Goal: Task Accomplishment & Management: Use online tool/utility

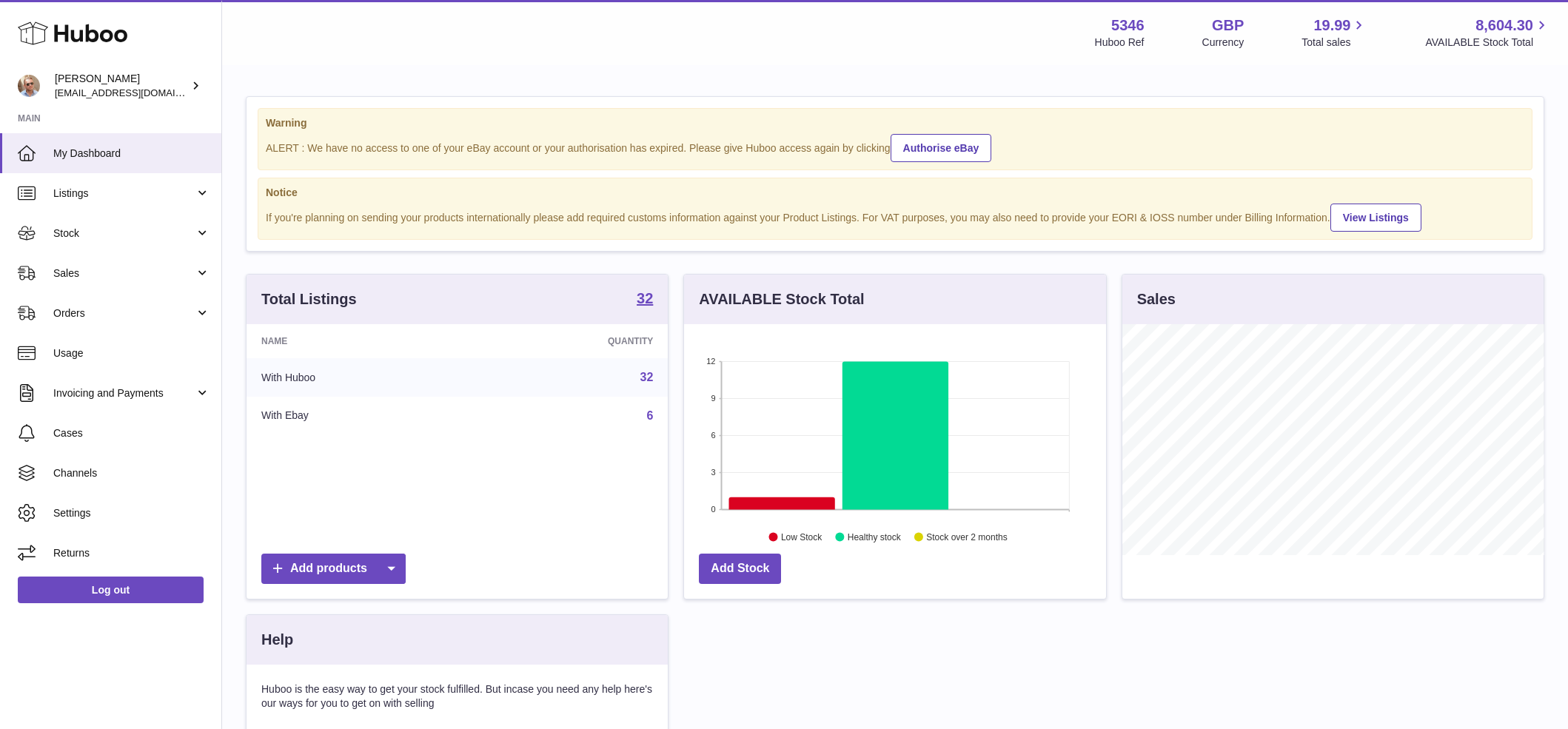
scroll to position [231, 422]
click at [136, 274] on span "Sales" at bounding box center [124, 274] width 141 height 14
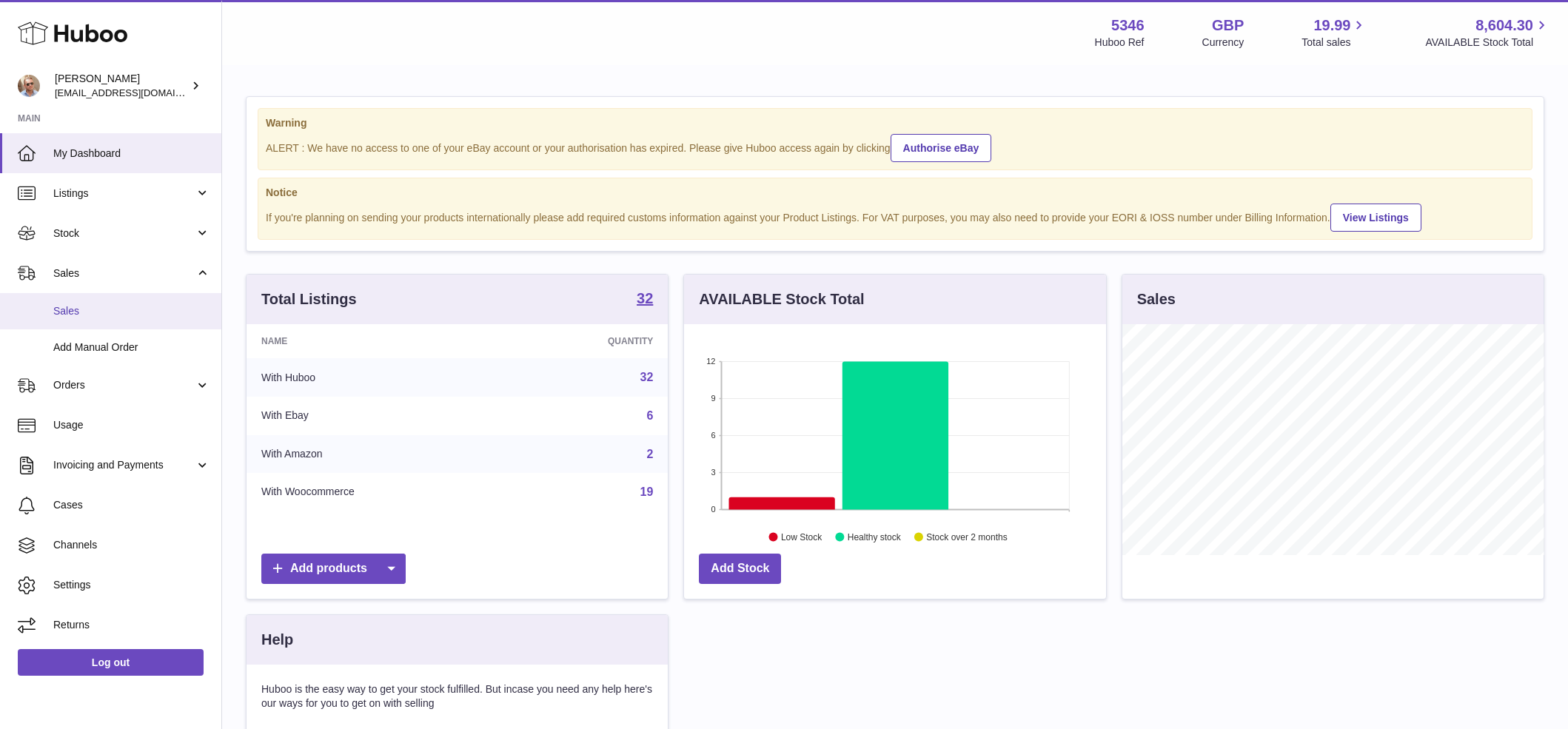
click at [119, 324] on link "Sales" at bounding box center [110, 311] width 221 height 36
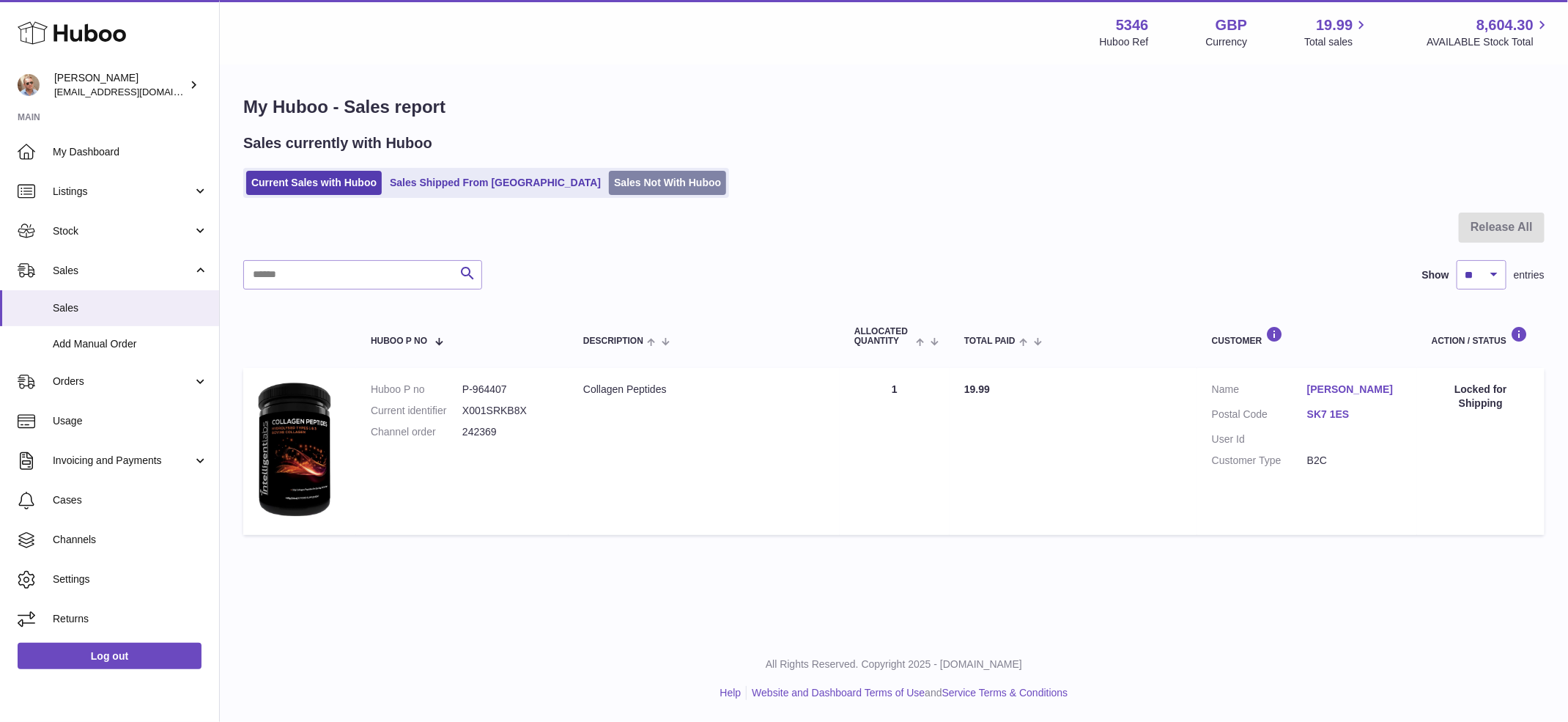
click at [609, 185] on link "Sales Not With Huboo" at bounding box center [667, 183] width 117 height 24
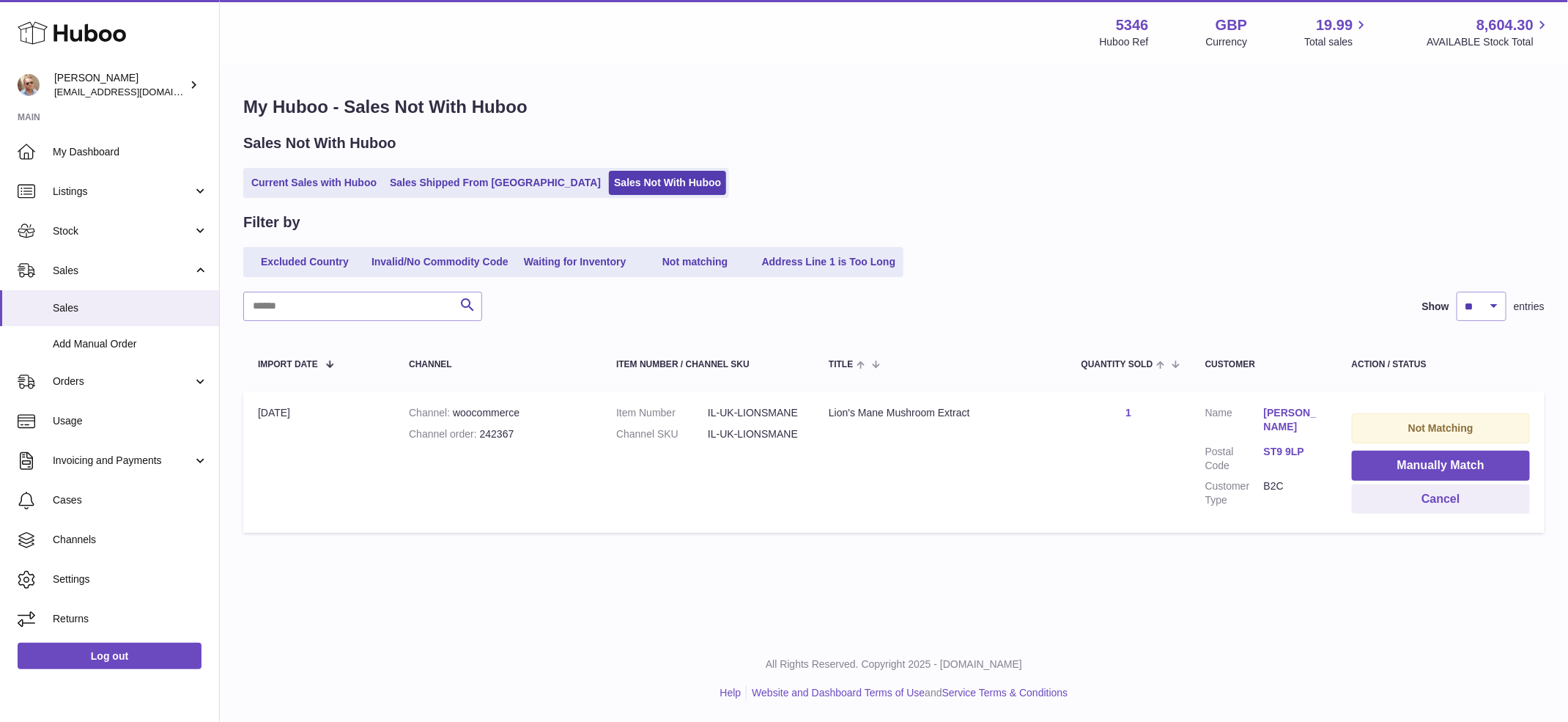
drag, startPoint x: 717, startPoint y: 430, endPoint x: 706, endPoint y: 433, distance: 11.4
click at [708, 433] on dd "IL-UK-LIONSMANE" at bounding box center [753, 434] width 92 height 14
drag, startPoint x: 707, startPoint y: 434, endPoint x: 719, endPoint y: 434, distance: 12.0
click at [719, 434] on dl "Item Number IL-UK-LIONSMANE Channel SKU IL-UK-LIONSMANE" at bounding box center [708, 427] width 183 height 43
click at [721, 434] on dd "IL-UK-LIONSMANE" at bounding box center [753, 434] width 92 height 14
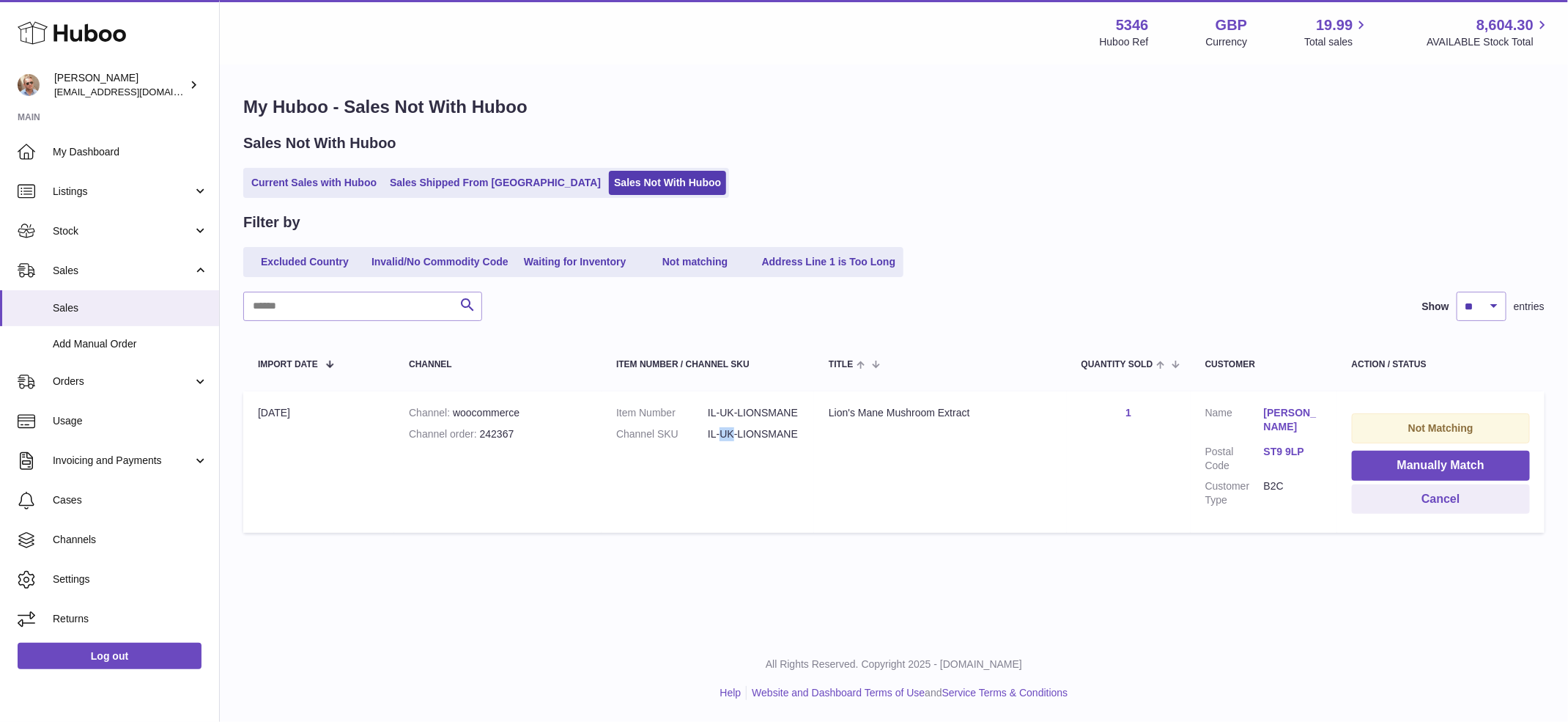
click at [721, 434] on dd "IL-UK-LIONSMANE" at bounding box center [753, 434] width 92 height 14
click at [777, 439] on dd "IL-UK-LIONSMANE" at bounding box center [753, 434] width 92 height 14
copy tr "IL-UK-LIONSMANE Title"
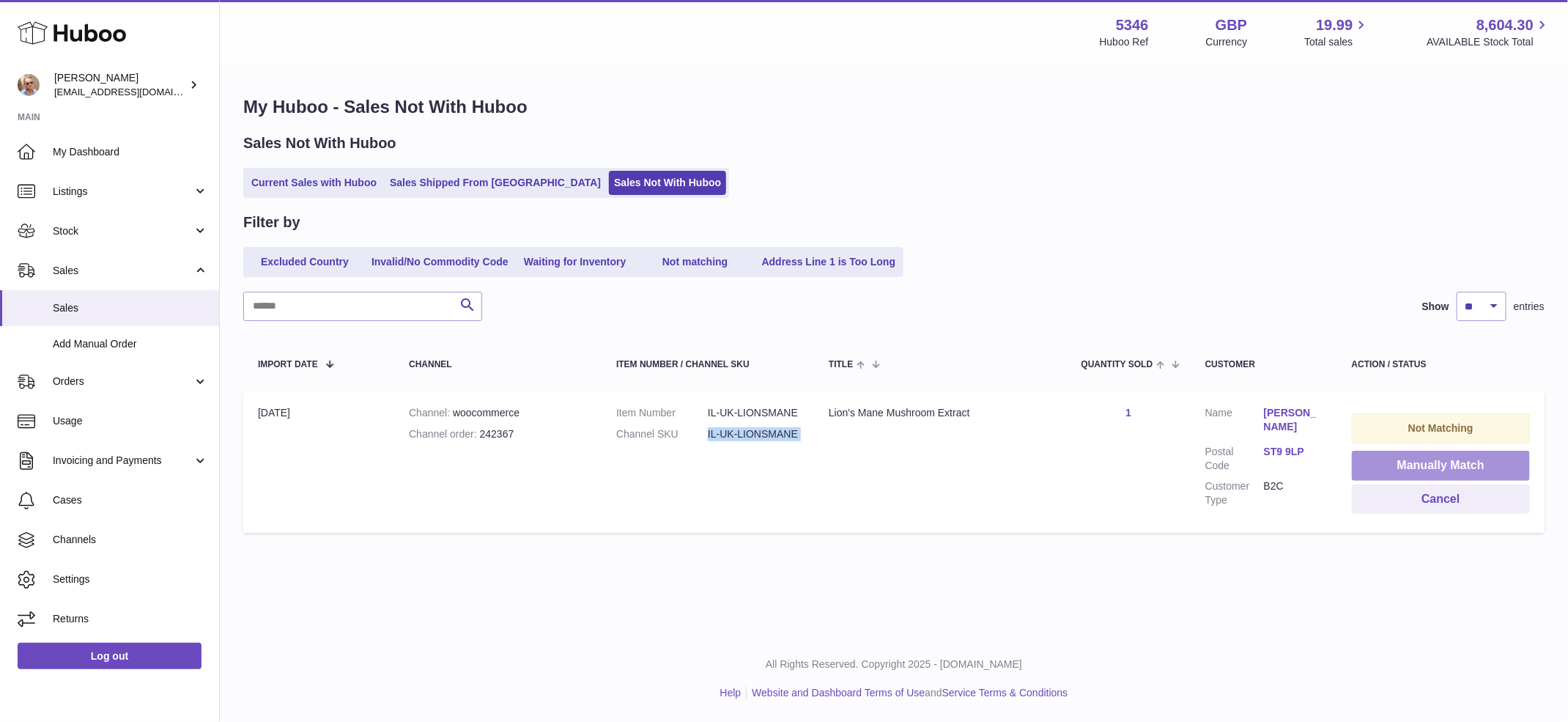
click at [1471, 462] on button "Manually Match" at bounding box center [1441, 466] width 178 height 30
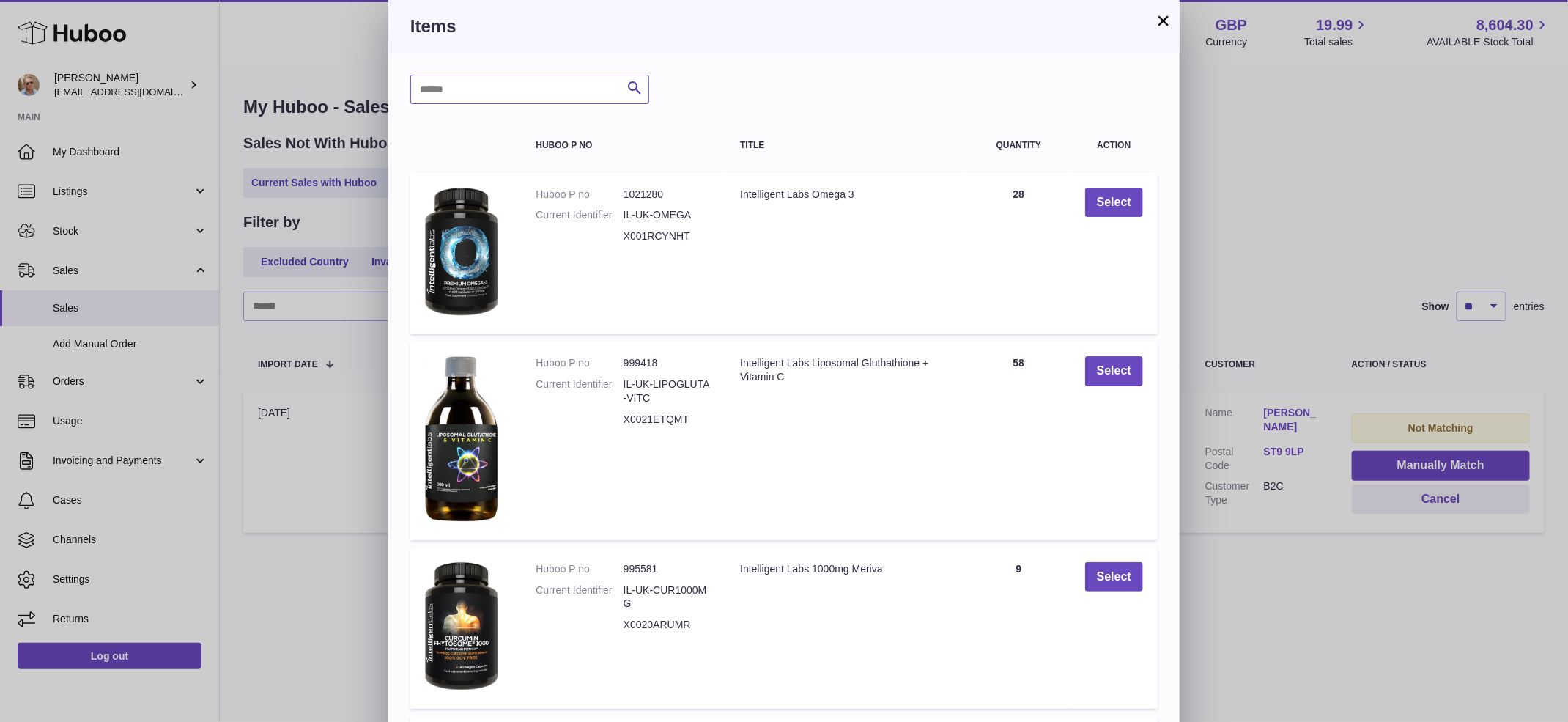
click at [551, 80] on input "text" at bounding box center [529, 90] width 238 height 30
paste input "**********"
type input "**********"
click at [636, 86] on icon "submit" at bounding box center [634, 88] width 17 height 18
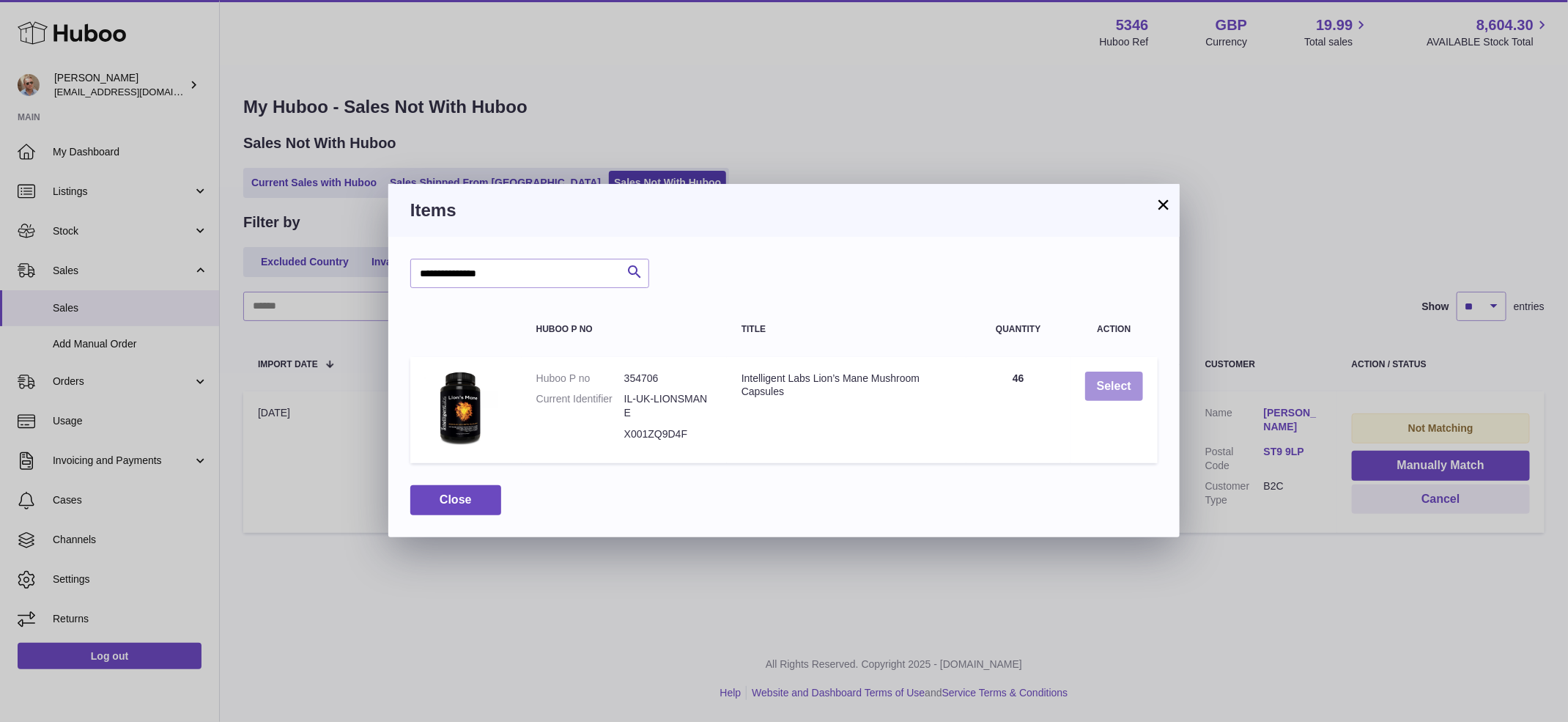
click at [1123, 387] on button "Select" at bounding box center [1114, 386] width 58 height 30
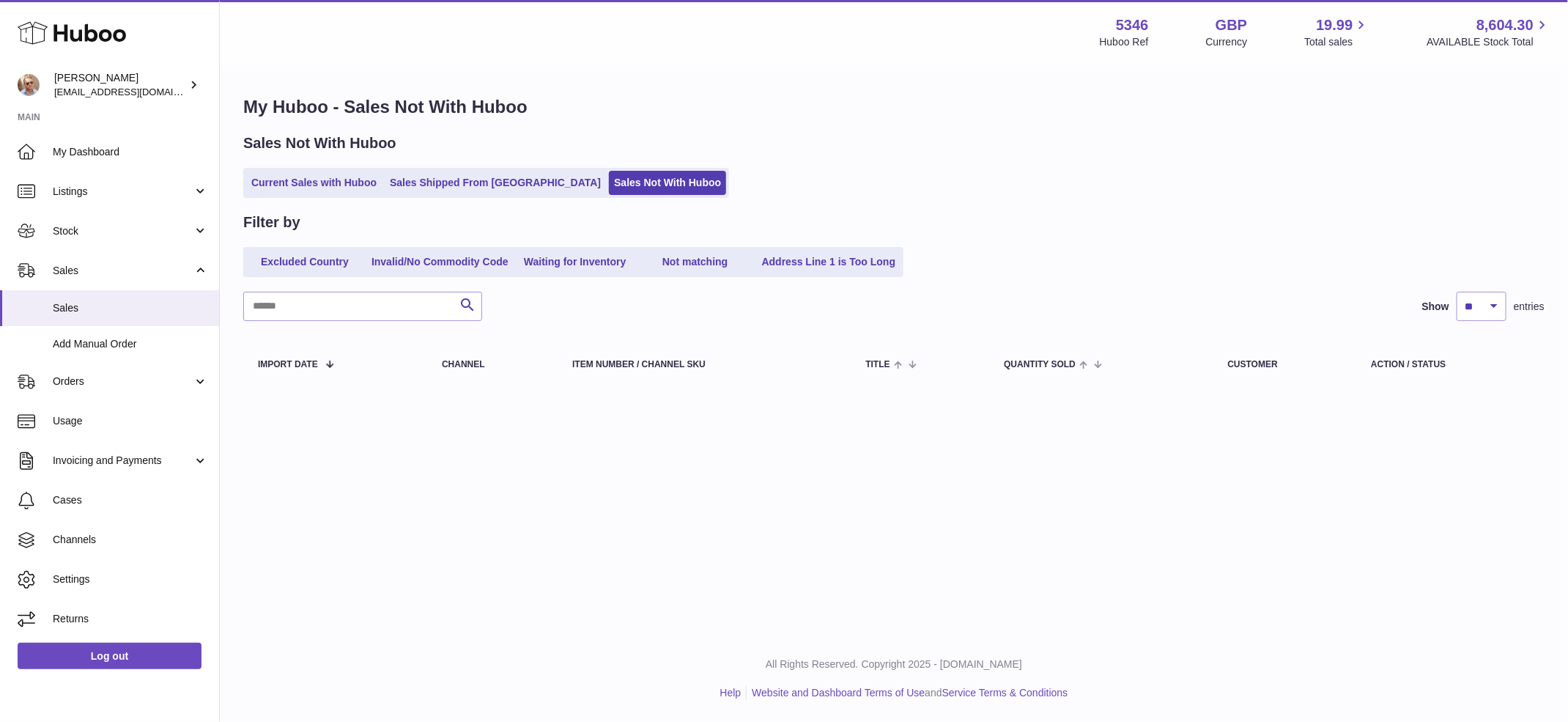
click at [1212, 234] on div "Filter by Excluded Country Invalid/No Commodity Code Waiting for Inventory Not …" at bounding box center [895, 245] width 1302 height 65
click at [1017, 198] on div "Current Sales with Huboo Sales Shipped From [GEOGRAPHIC_DATA] Sales Not With Hu…" at bounding box center [895, 183] width 1302 height 30
click at [967, 123] on div "My Huboo - Sales Not With Huboo Sales Not With Huboo Current Sales with Huboo S…" at bounding box center [895, 244] width 1349 height 355
click at [928, 138] on div "Sales Not With Huboo" at bounding box center [895, 143] width 1302 height 20
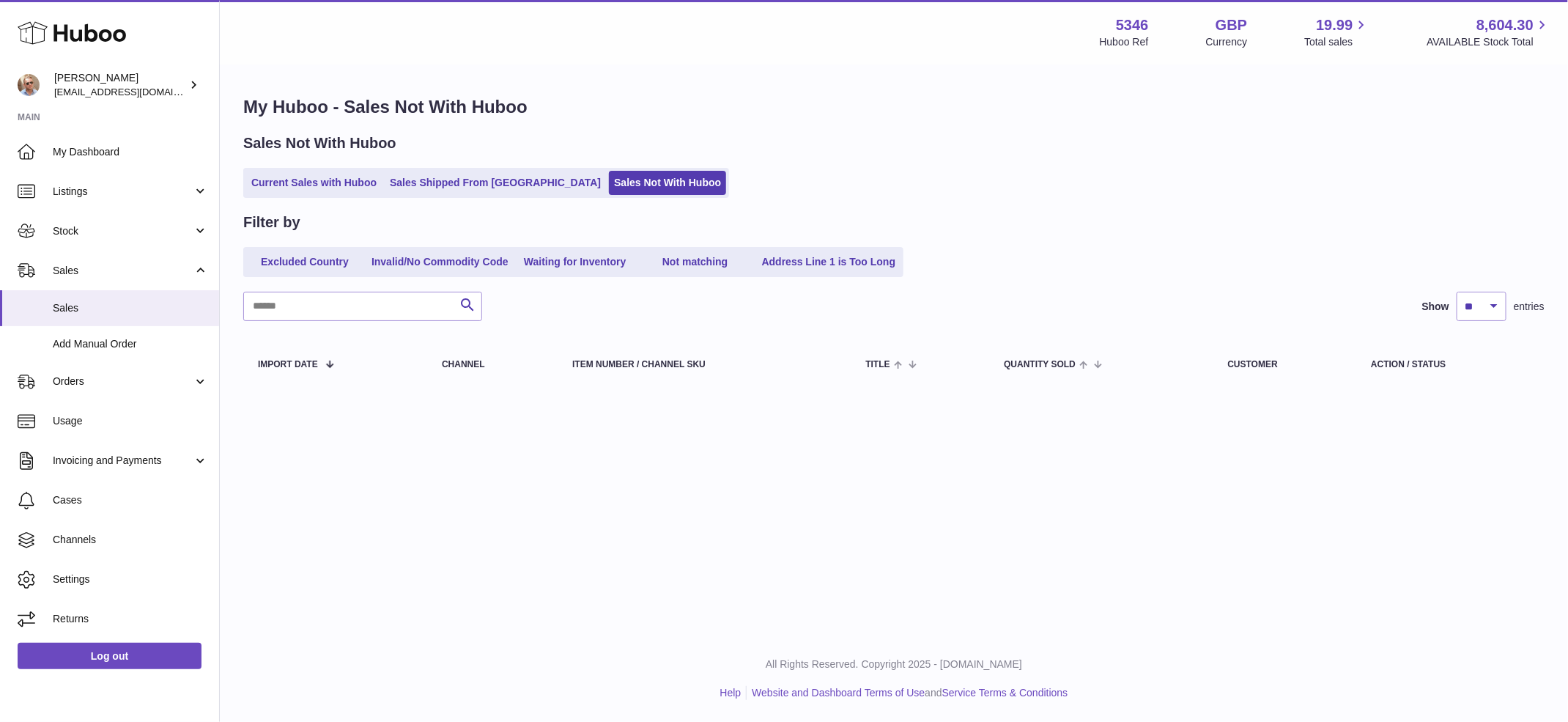
click at [928, 138] on div "Sales Not With Huboo" at bounding box center [895, 143] width 1302 height 20
click at [1076, 106] on h1 "My Huboo - Sales Not With Huboo" at bounding box center [895, 107] width 1302 height 24
click at [1005, 143] on div "Sales Not With Huboo" at bounding box center [895, 143] width 1302 height 20
